Goal: Check status: Check status

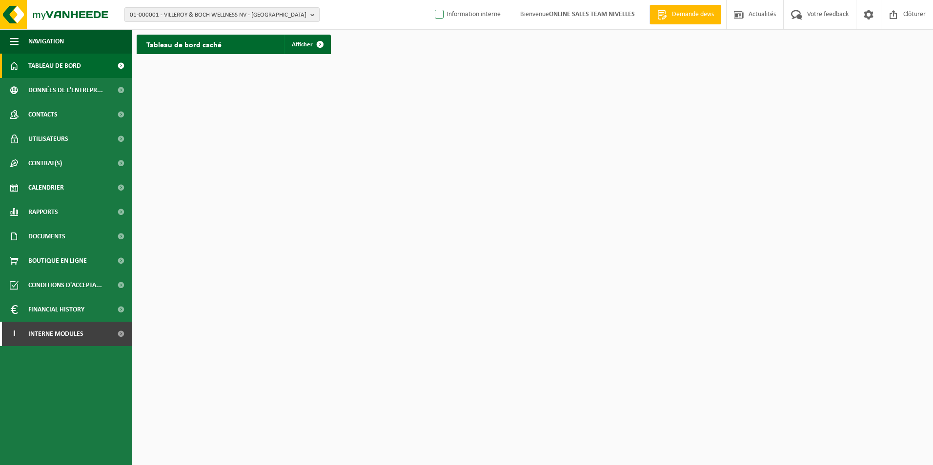
click at [437, 15] on label "Information interne" at bounding box center [467, 14] width 68 height 15
click at [431, 0] on input "Information interne" at bounding box center [431, 0] width 0 height 0
checkbox input "true"
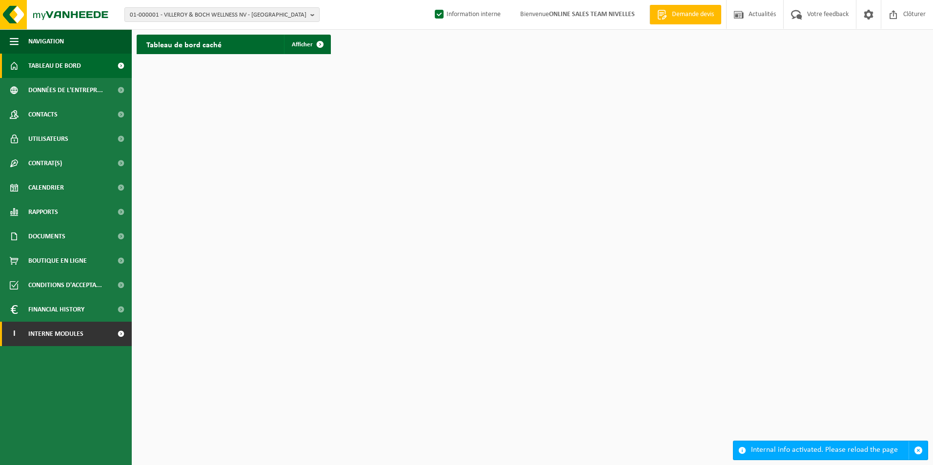
click at [78, 341] on span "Interne modules" at bounding box center [55, 334] width 55 height 24
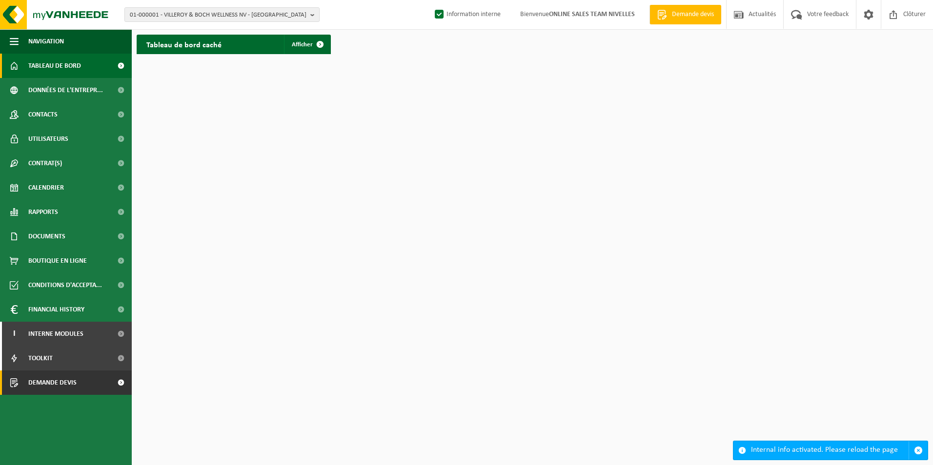
click at [63, 383] on span "Demande devis" at bounding box center [52, 383] width 48 height 24
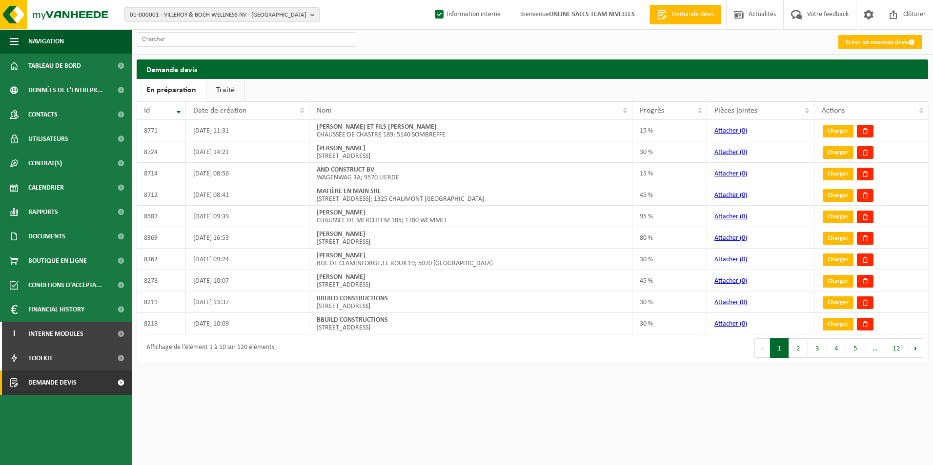
click at [230, 90] on link "Traité" at bounding box center [225, 90] width 38 height 22
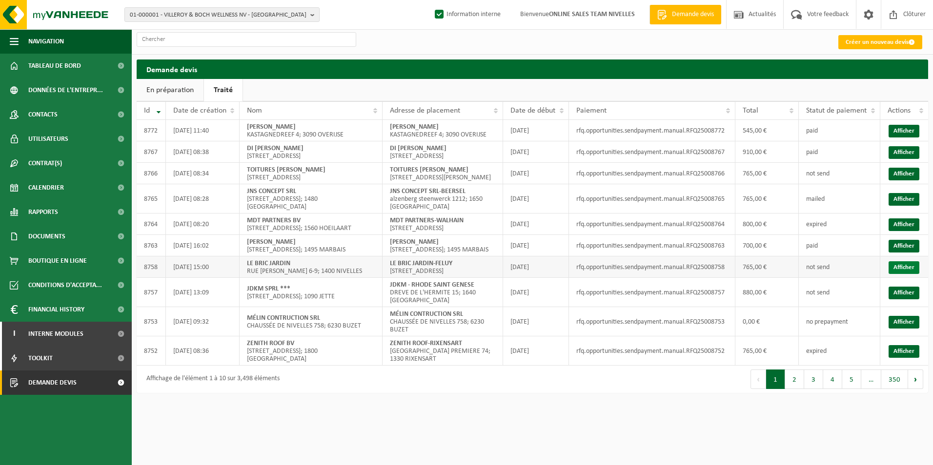
click at [913, 274] on link "Afficher" at bounding box center [903, 267] width 31 height 13
click at [903, 253] on link "Afficher" at bounding box center [903, 246] width 31 height 13
click at [896, 231] on link "Afficher" at bounding box center [903, 225] width 31 height 13
click at [904, 206] on link "Afficher" at bounding box center [903, 199] width 31 height 13
click at [920, 184] on td "Afficher" at bounding box center [904, 173] width 48 height 21
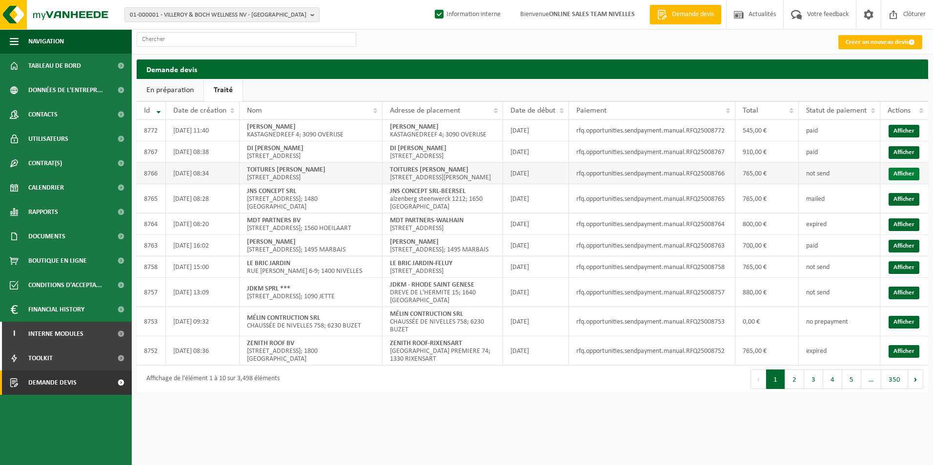
click at [913, 181] on link "Afficher" at bounding box center [903, 174] width 31 height 13
click at [913, 157] on link "Afficher" at bounding box center [903, 152] width 31 height 13
click at [898, 131] on link "Afficher" at bounding box center [903, 131] width 31 height 13
